Goal: Task Accomplishment & Management: Use online tool/utility

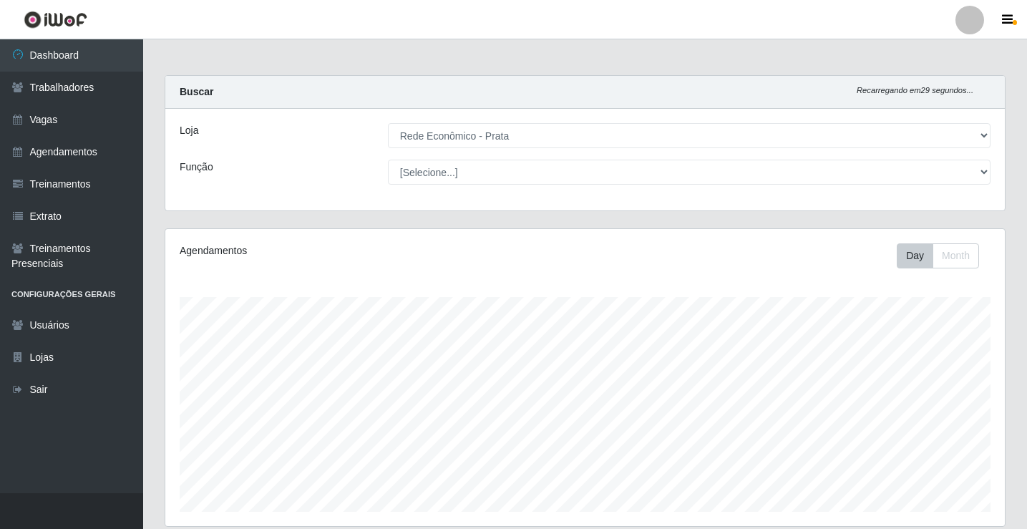
select select "192"
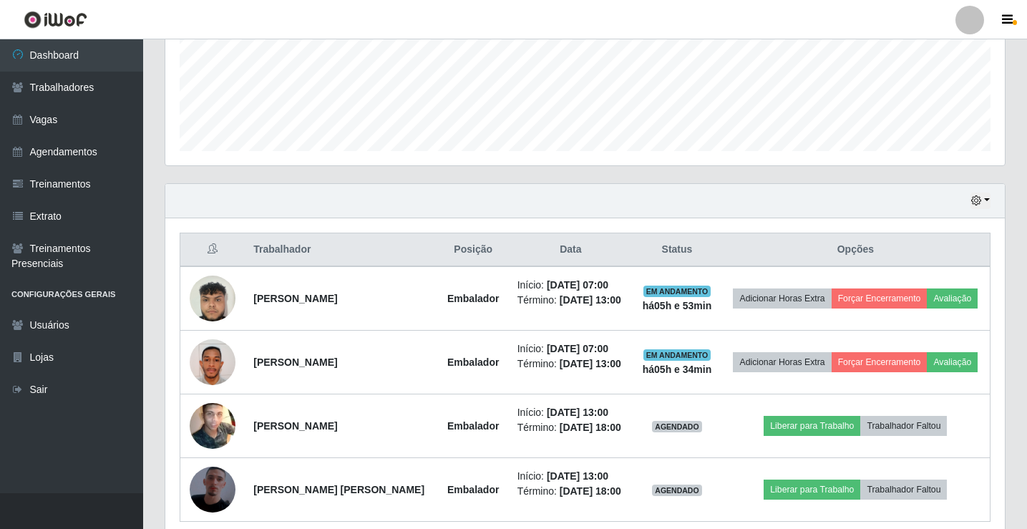
scroll to position [422, 0]
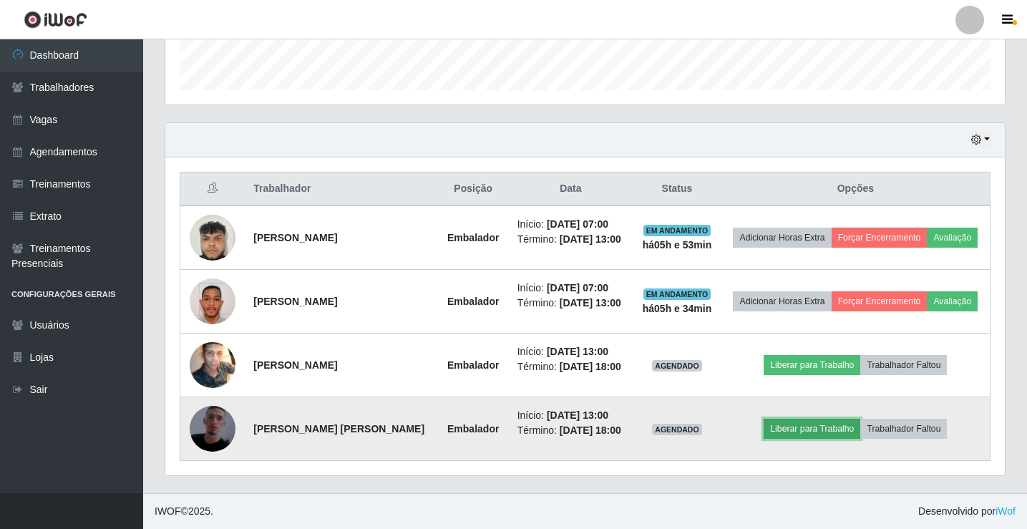
click at [822, 427] on button "Liberar para Trabalho" at bounding box center [812, 429] width 97 height 20
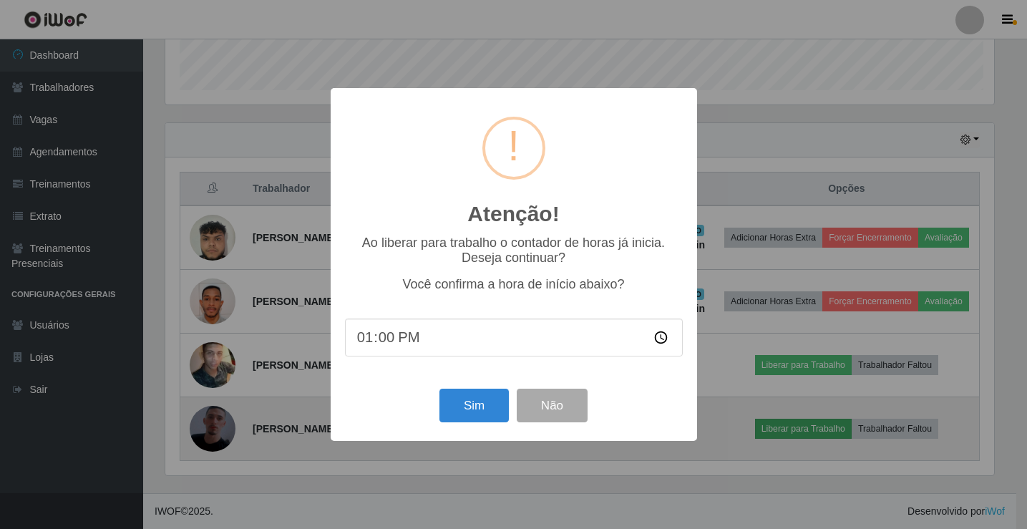
scroll to position [297, 832]
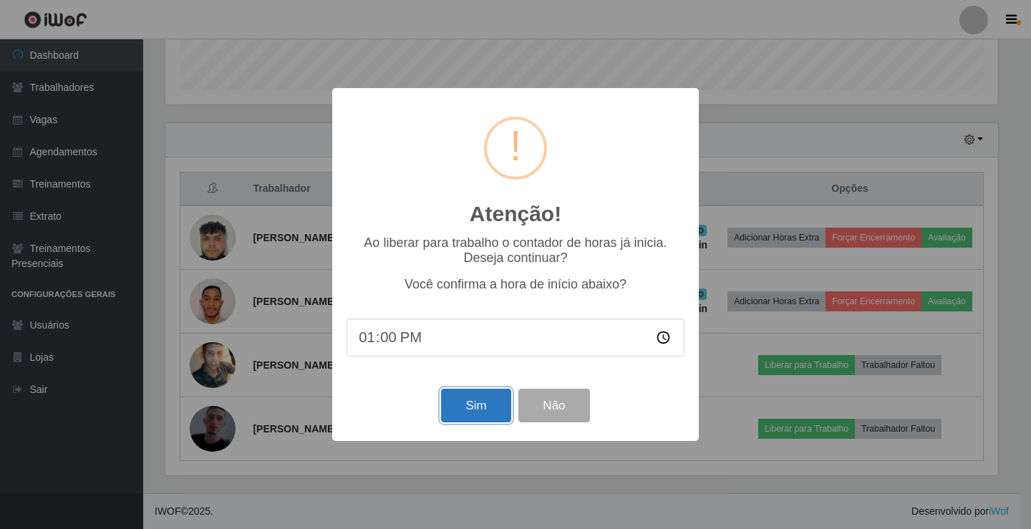
click at [493, 409] on button "Sim" at bounding box center [475, 406] width 69 height 34
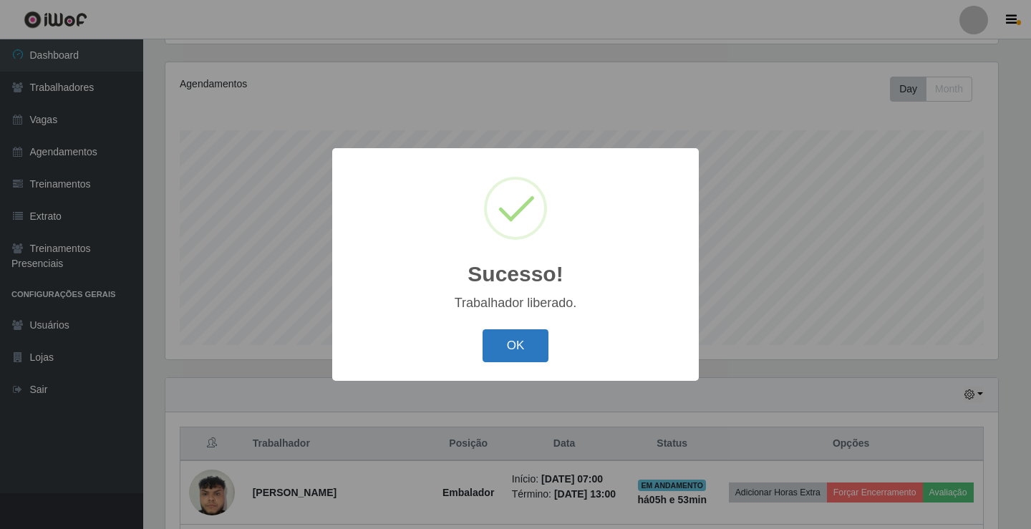
click at [499, 352] on button "OK" at bounding box center [515, 346] width 67 height 34
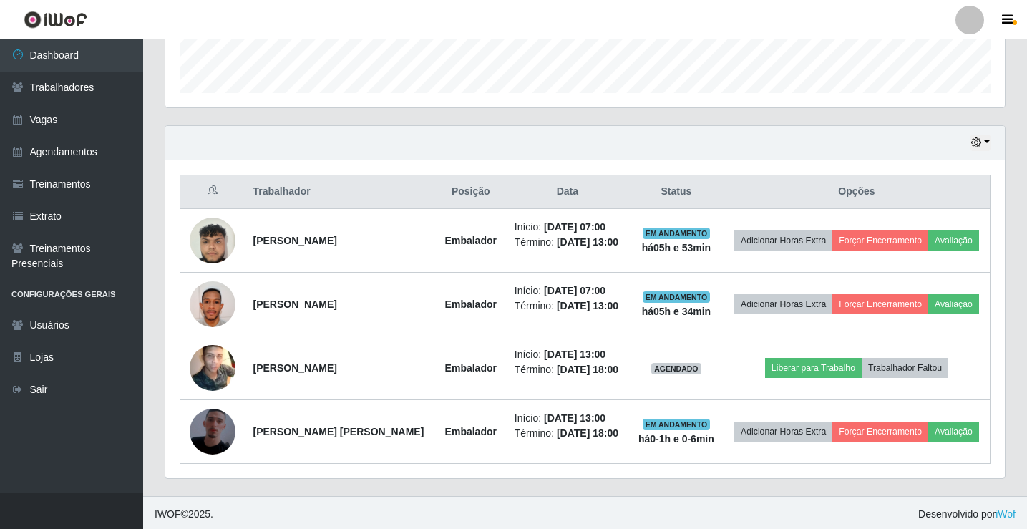
scroll to position [422, 0]
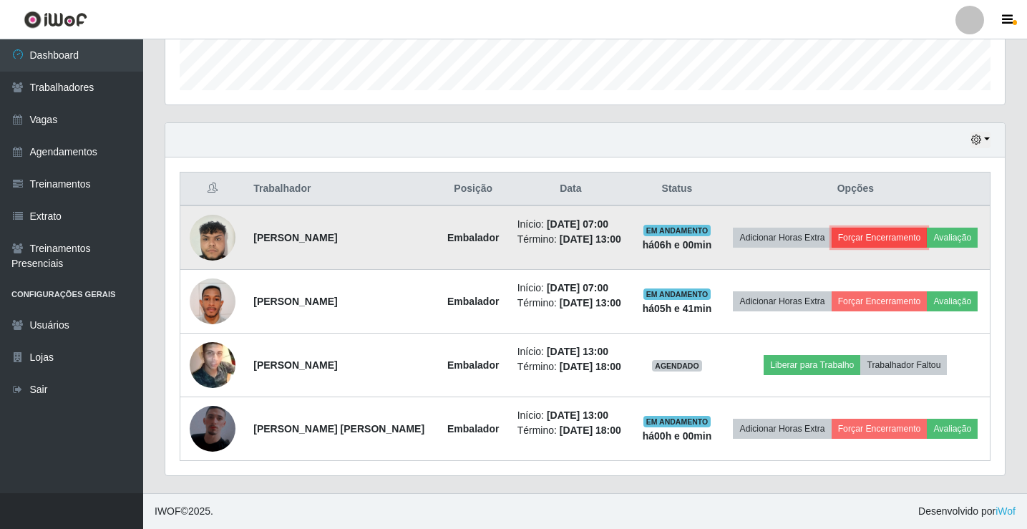
click at [885, 235] on button "Forçar Encerramento" at bounding box center [880, 238] width 96 height 20
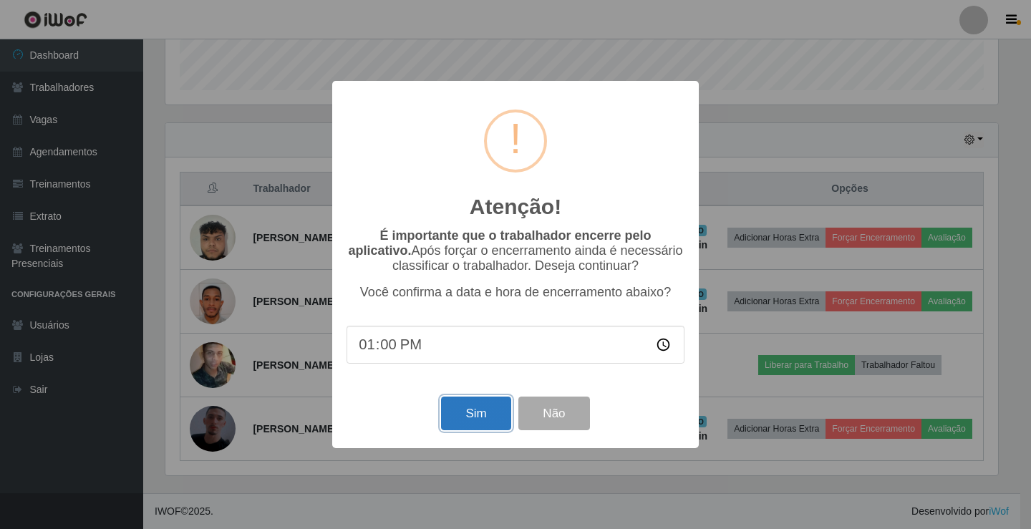
click at [455, 414] on button "Sim" at bounding box center [475, 414] width 69 height 34
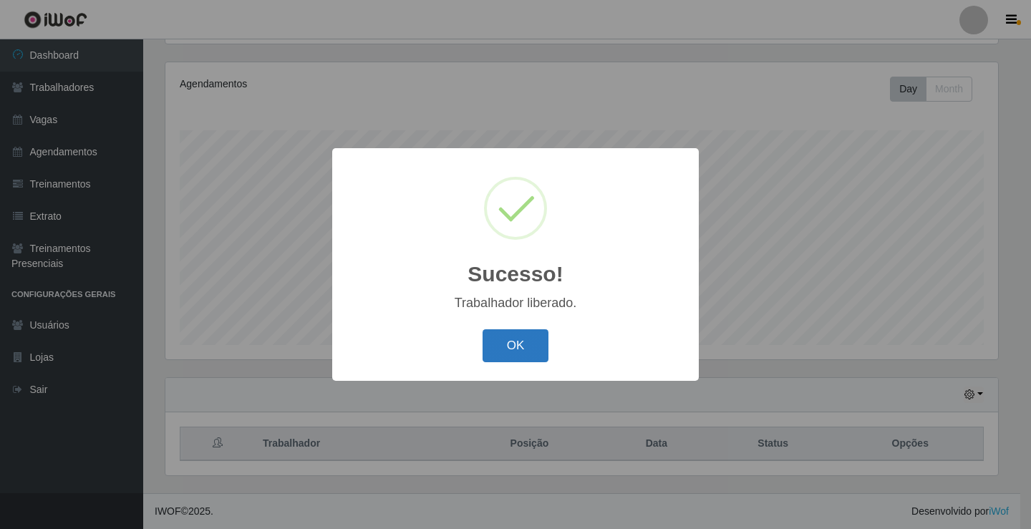
click at [497, 354] on button "OK" at bounding box center [515, 346] width 67 height 34
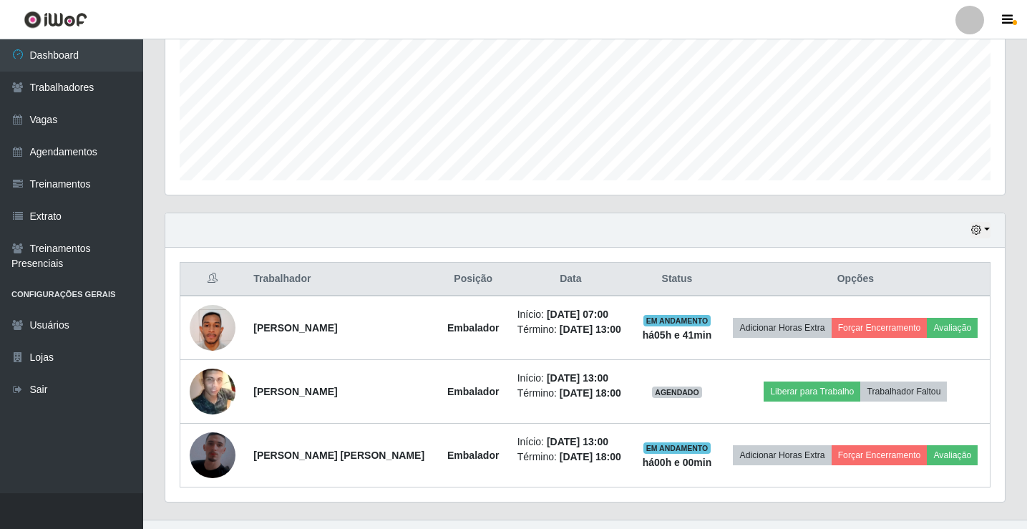
scroll to position [358, 0]
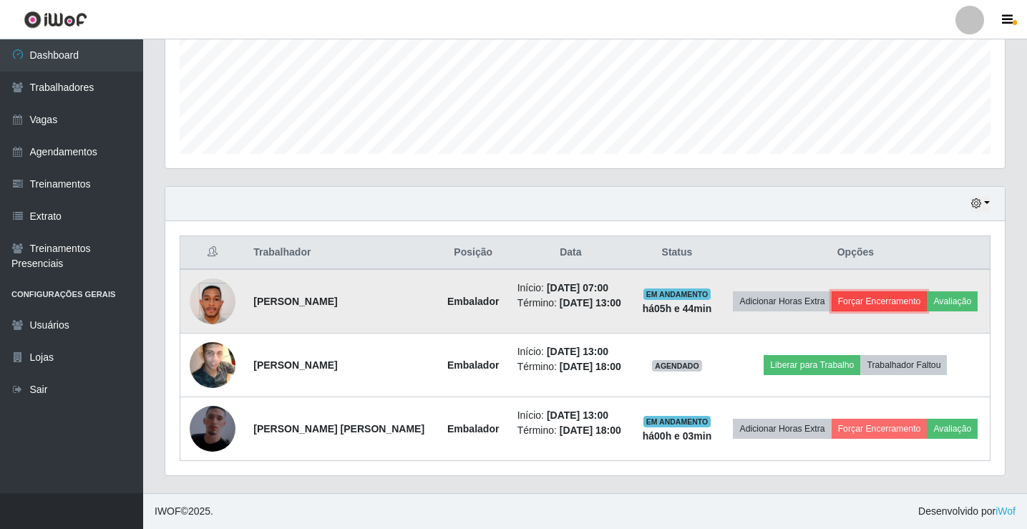
click at [877, 300] on button "Forçar Encerramento" at bounding box center [880, 301] width 96 height 20
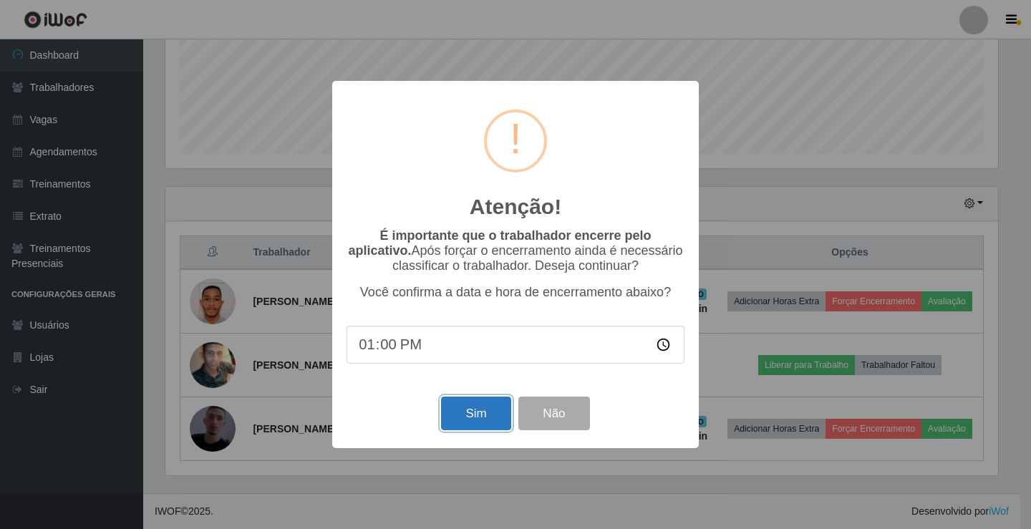
click at [489, 414] on button "Sim" at bounding box center [475, 414] width 69 height 34
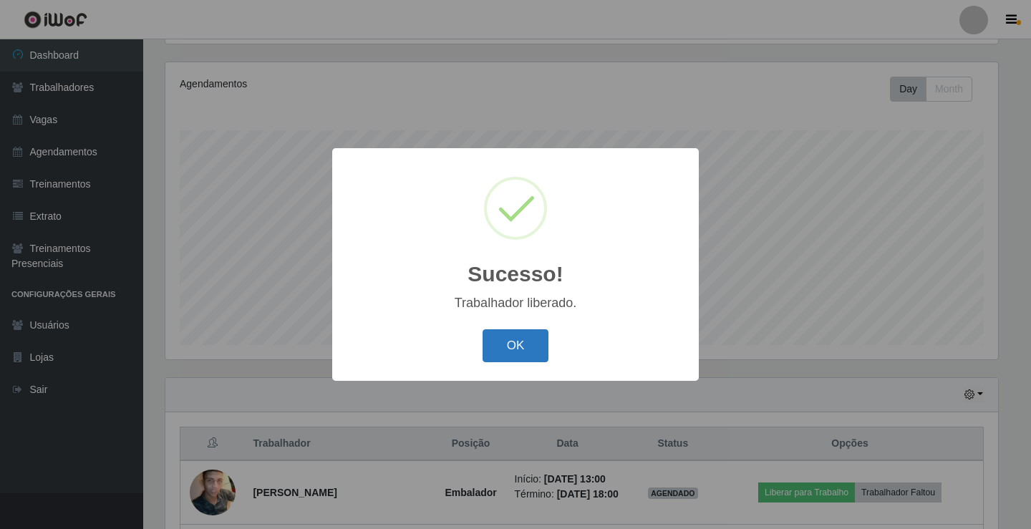
click at [520, 349] on button "OK" at bounding box center [515, 346] width 67 height 34
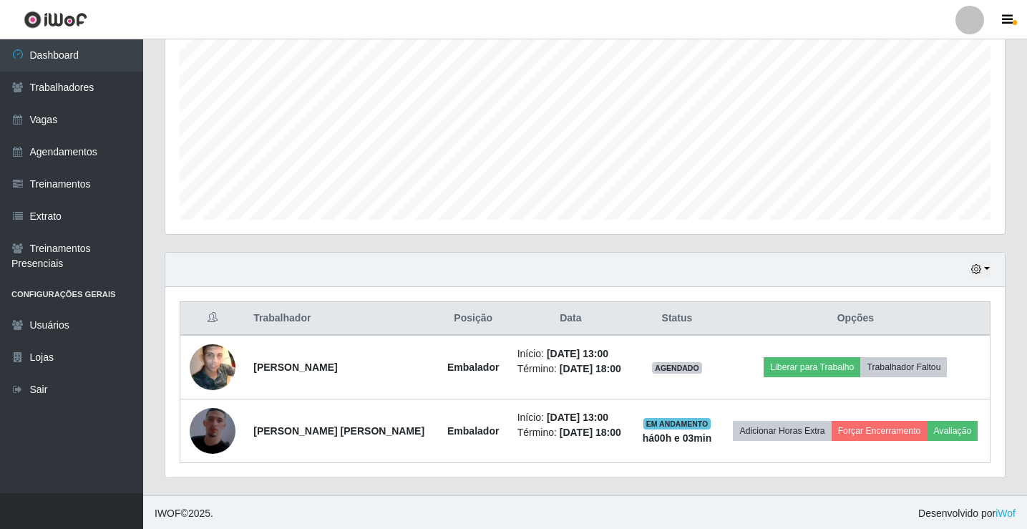
scroll to position [294, 0]
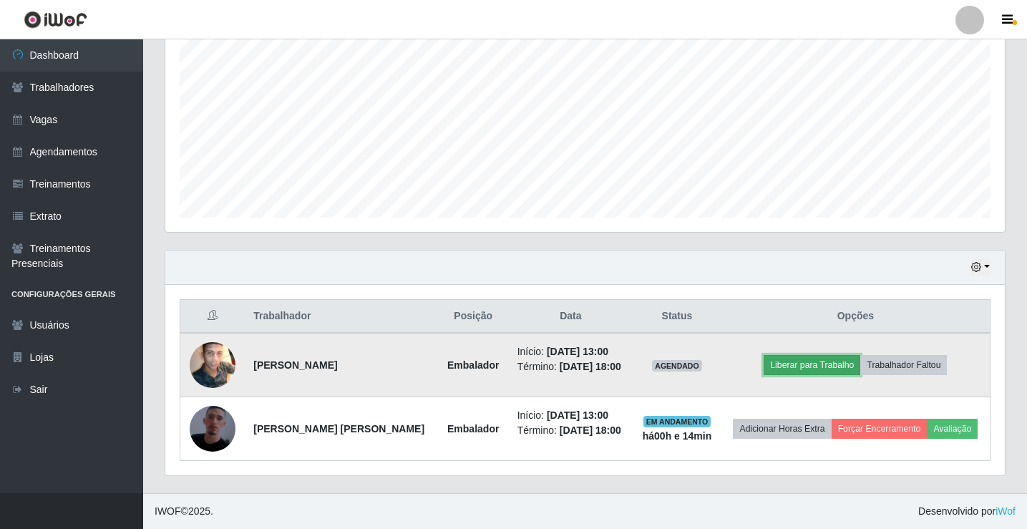
click at [794, 369] on button "Liberar para Trabalho" at bounding box center [812, 365] width 97 height 20
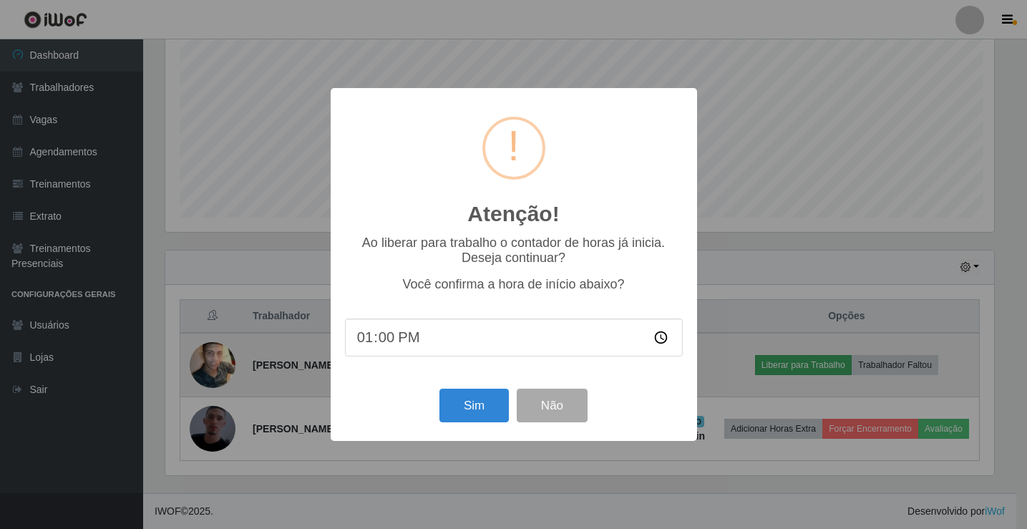
scroll to position [297, 832]
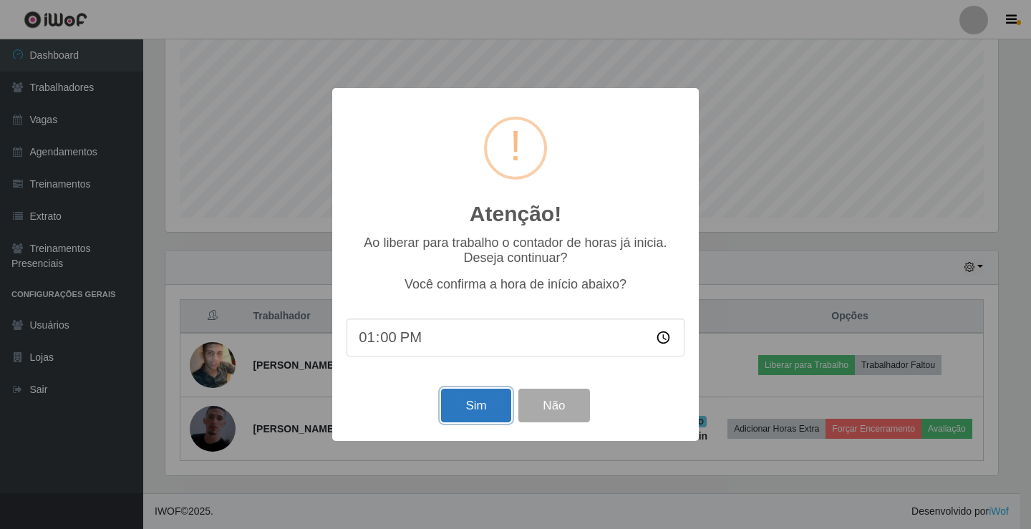
click at [480, 406] on button "Sim" at bounding box center [475, 406] width 69 height 34
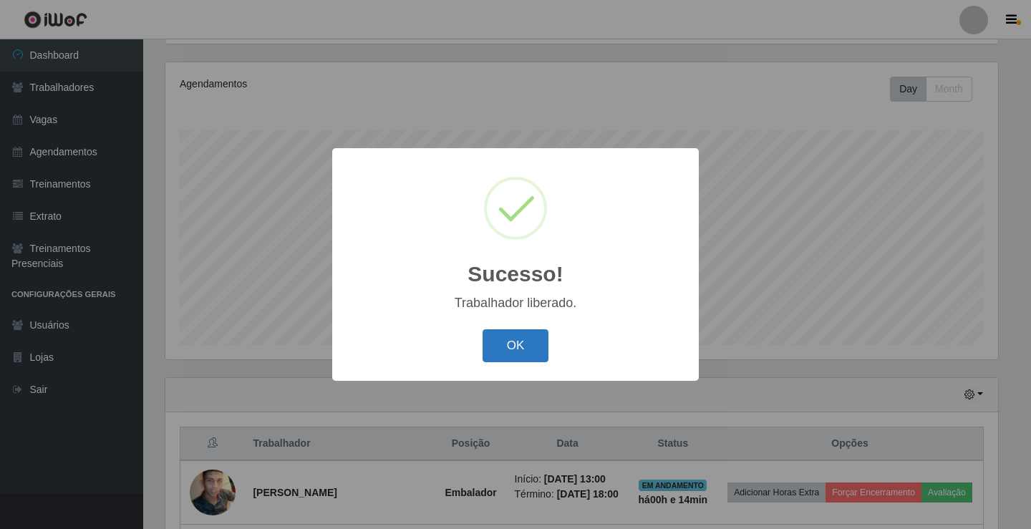
click at [531, 351] on button "OK" at bounding box center [515, 346] width 67 height 34
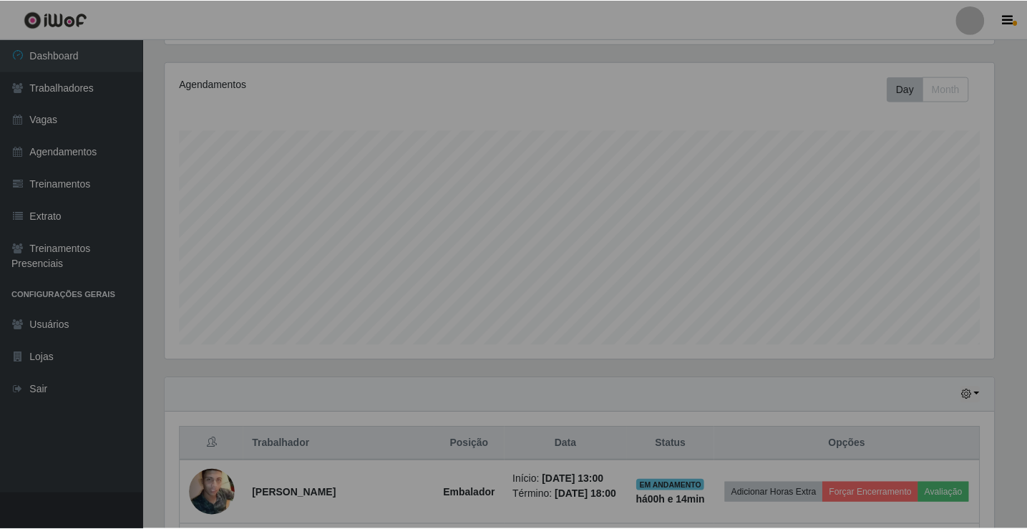
scroll to position [297, 840]
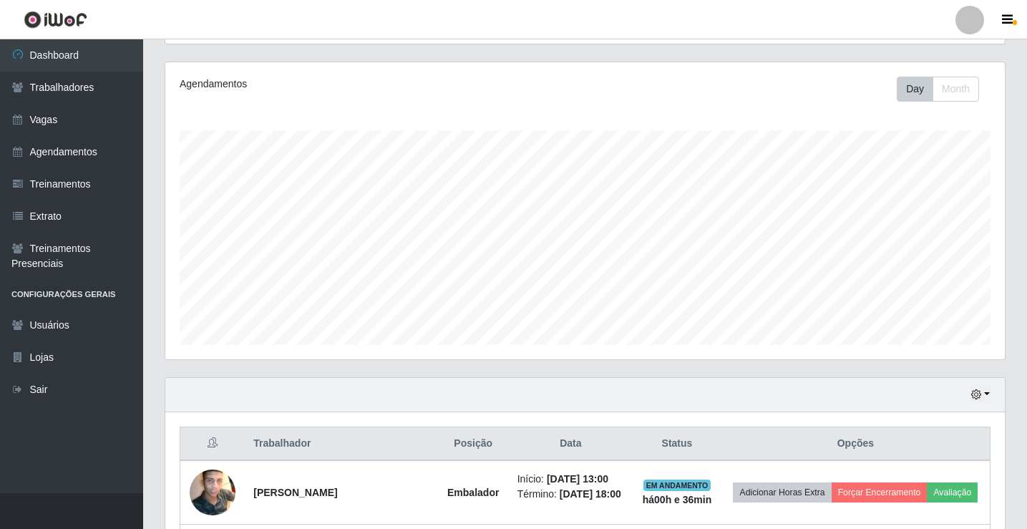
click at [711, 381] on div "Hoje 1 dia 3 dias 1 Semana Não encerrados" at bounding box center [585, 395] width 840 height 34
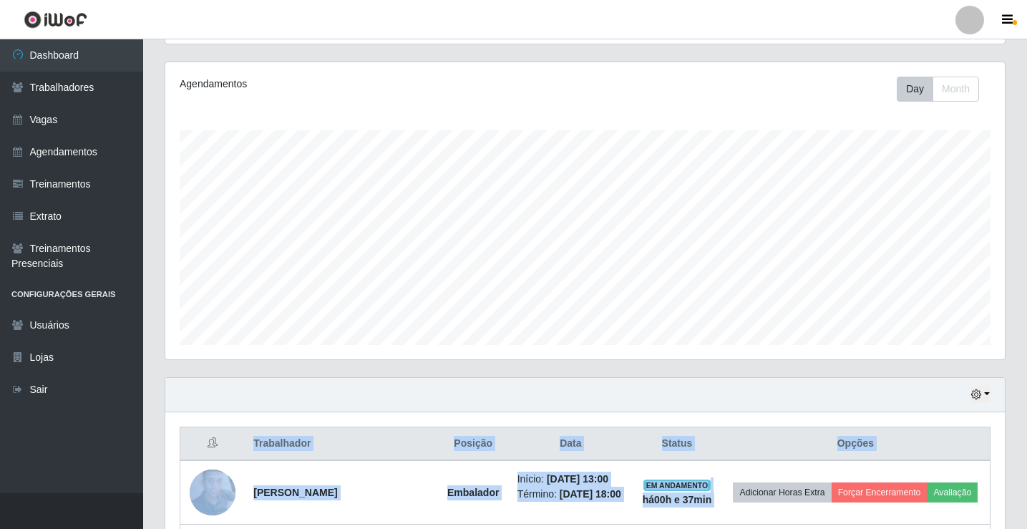
click at [711, 381] on div "Hoje 1 dia 3 dias 1 Semana Não encerrados" at bounding box center [585, 395] width 840 height 34
